Goal: Transaction & Acquisition: Purchase product/service

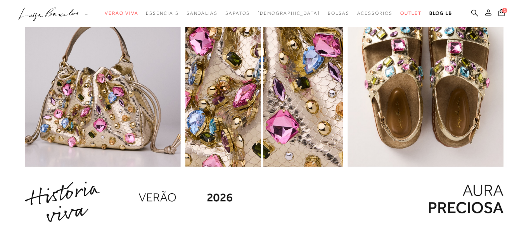
scroll to position [620, 0]
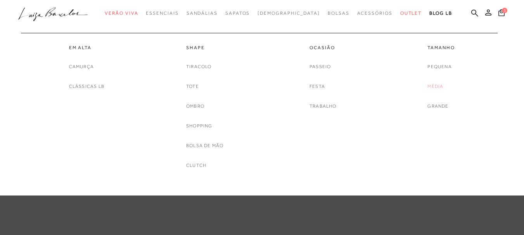
click at [434, 86] on link "Média" at bounding box center [435, 87] width 16 height 8
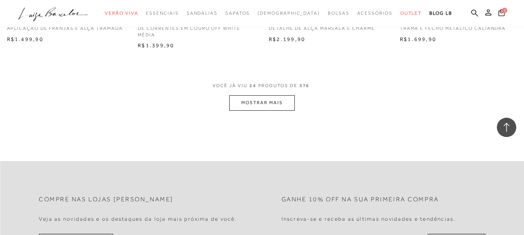
scroll to position [1357, 0]
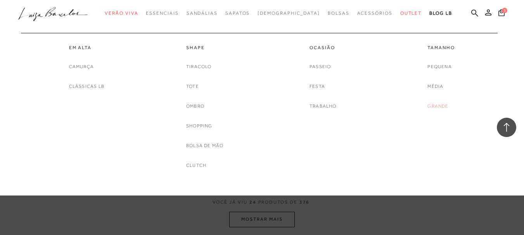
click at [435, 106] on link "Grande" at bounding box center [437, 106] width 21 height 8
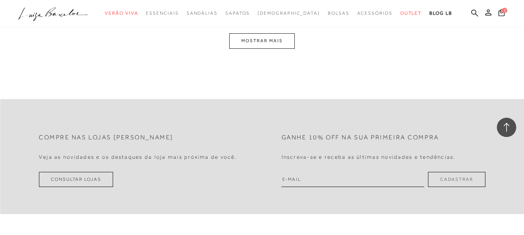
scroll to position [1551, 0]
click at [278, 48] on button "MOSTRAR MAIS" at bounding box center [261, 40] width 65 height 15
click at [275, 48] on button "MOSTRAR MAIS" at bounding box center [261, 40] width 65 height 15
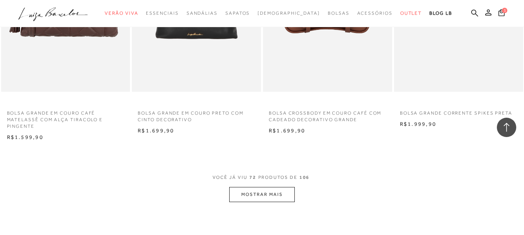
scroll to position [4364, 0]
click at [263, 203] on button "MOSTRAR MAIS" at bounding box center [261, 195] width 65 height 15
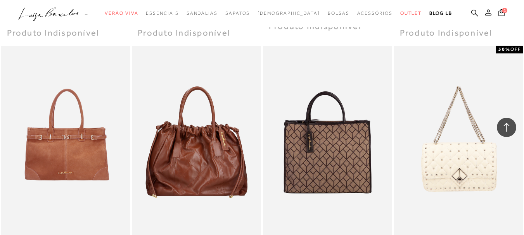
scroll to position [5682, 0]
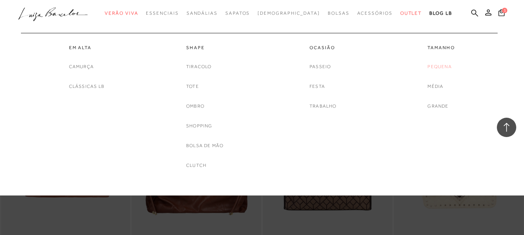
click at [445, 65] on link "Pequena" at bounding box center [439, 67] width 24 height 8
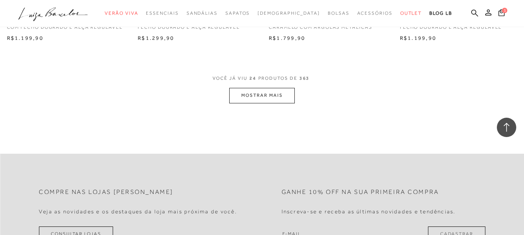
scroll to position [1396, 0]
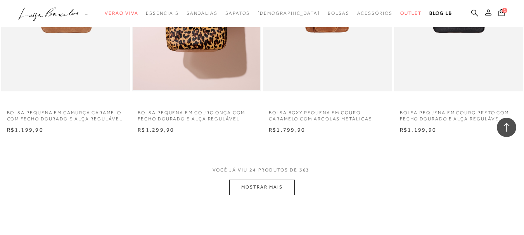
click at [268, 186] on button "MOSTRAR MAIS" at bounding box center [261, 187] width 65 height 15
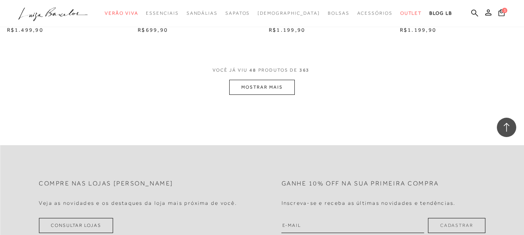
scroll to position [2986, 0]
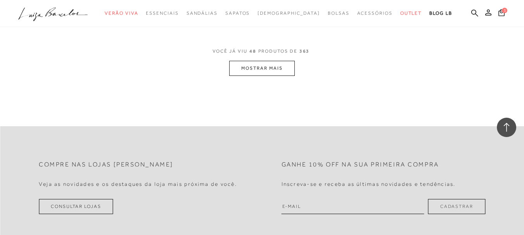
click at [254, 68] on button "MOSTRAR MAIS" at bounding box center [261, 68] width 65 height 15
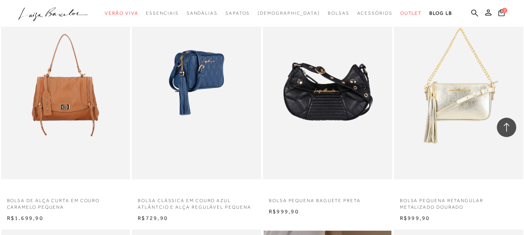
scroll to position [3529, 0]
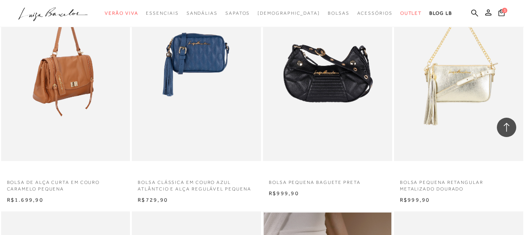
click at [71, 78] on img at bounding box center [66, 65] width 128 height 194
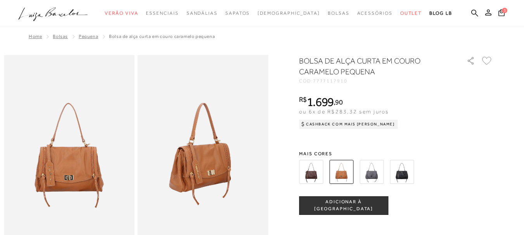
click at [319, 170] on img at bounding box center [311, 172] width 24 height 24
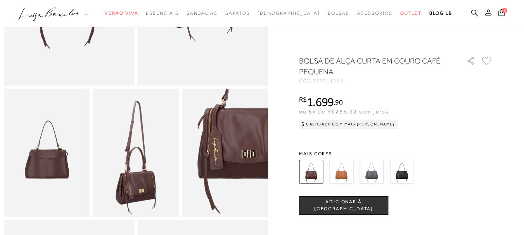
scroll to position [194, 0]
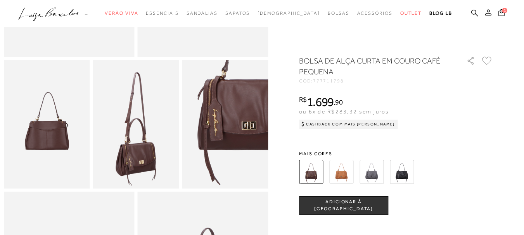
click at [380, 171] on img at bounding box center [371, 172] width 24 height 24
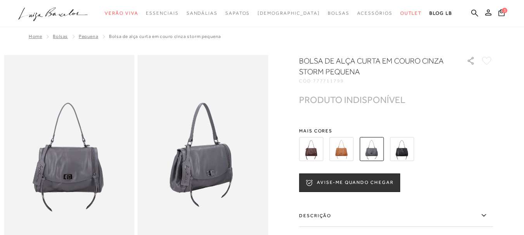
click at [348, 146] on img at bounding box center [341, 149] width 24 height 24
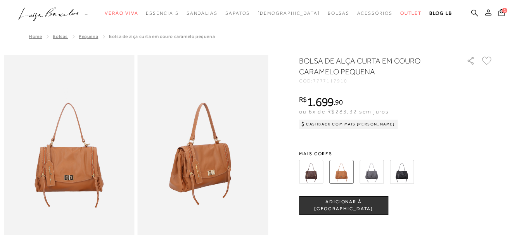
click at [320, 169] on img at bounding box center [311, 172] width 24 height 24
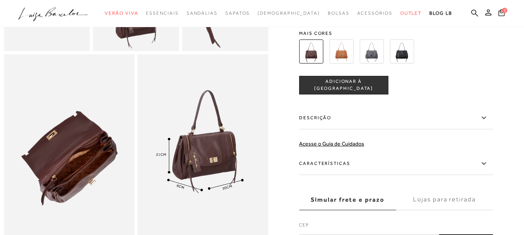
scroll to position [349, 0]
